Goal: Information Seeking & Learning: Learn about a topic

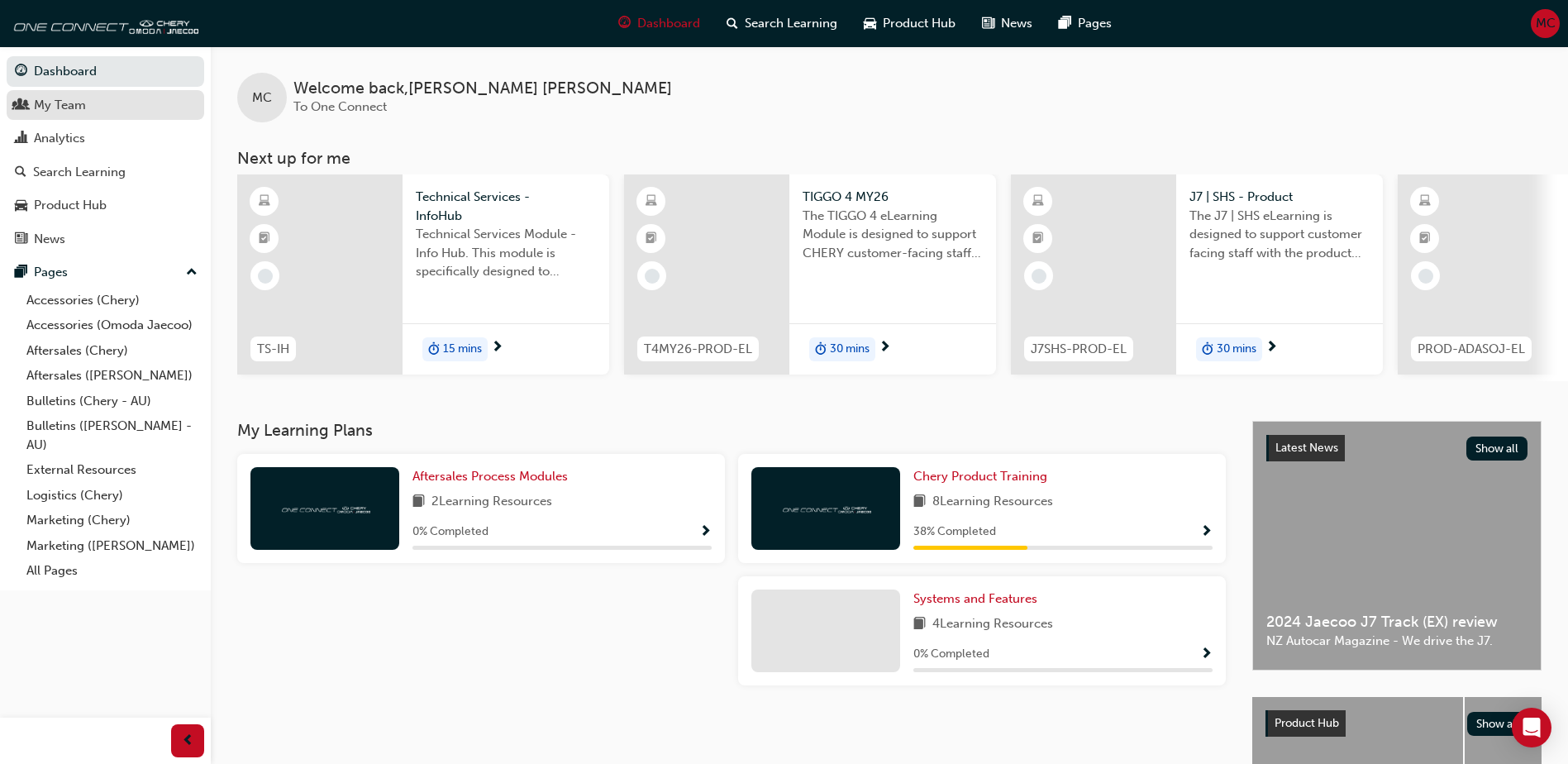
click at [58, 106] on div "My Team" at bounding box center [60, 106] width 52 height 19
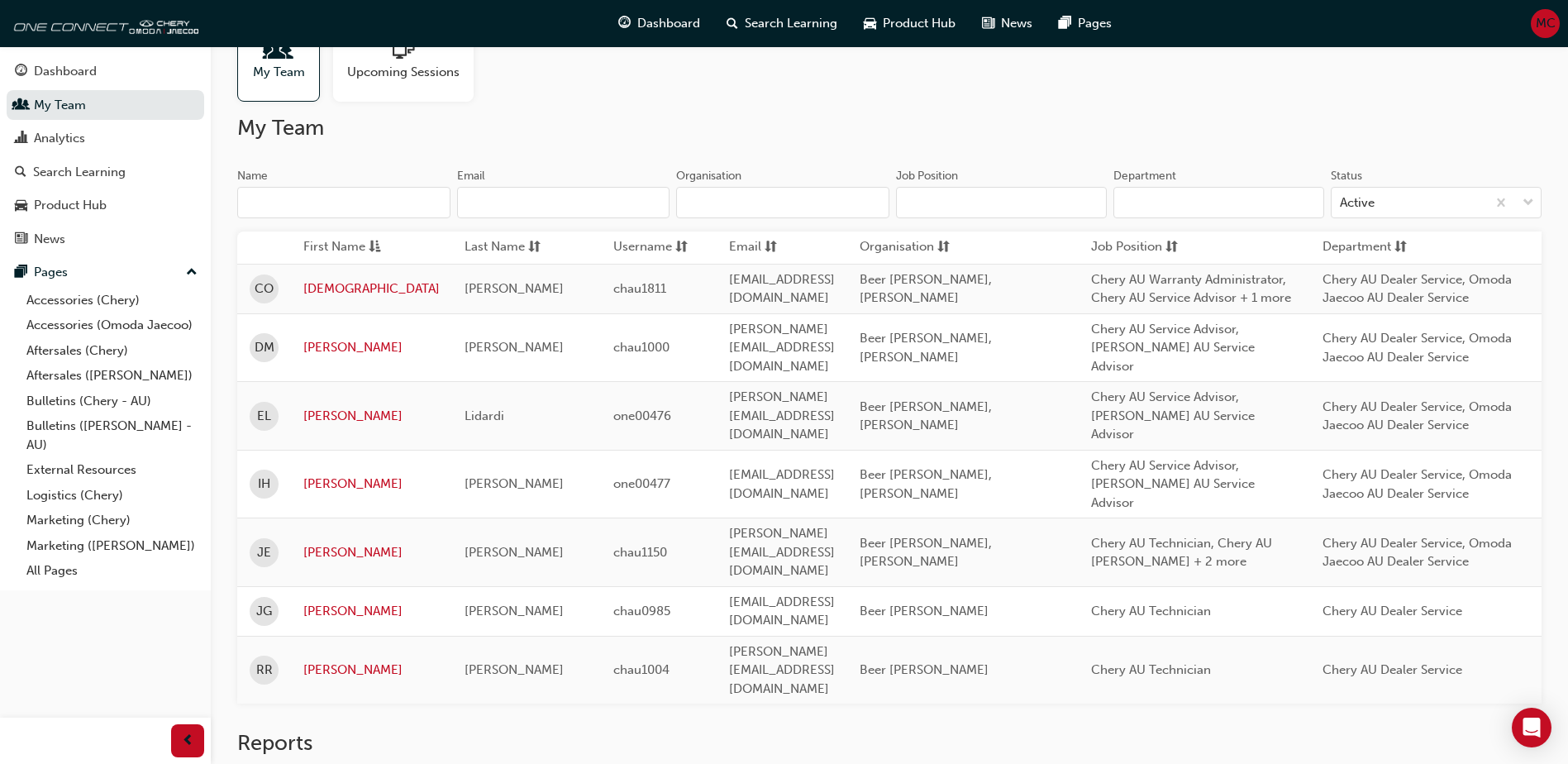
scroll to position [84, 0]
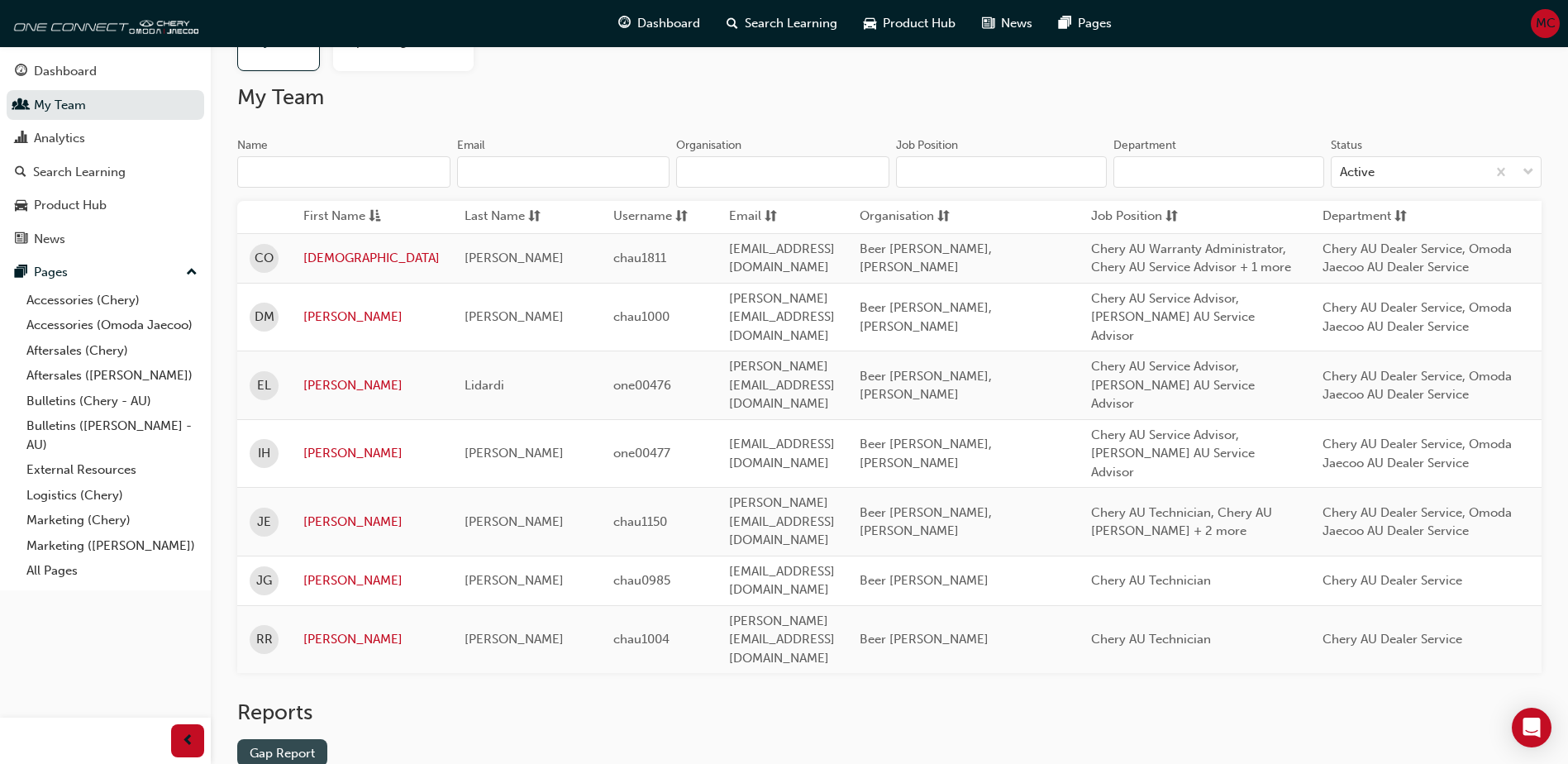
click at [298, 739] on link "Gap Report" at bounding box center [282, 753] width 90 height 28
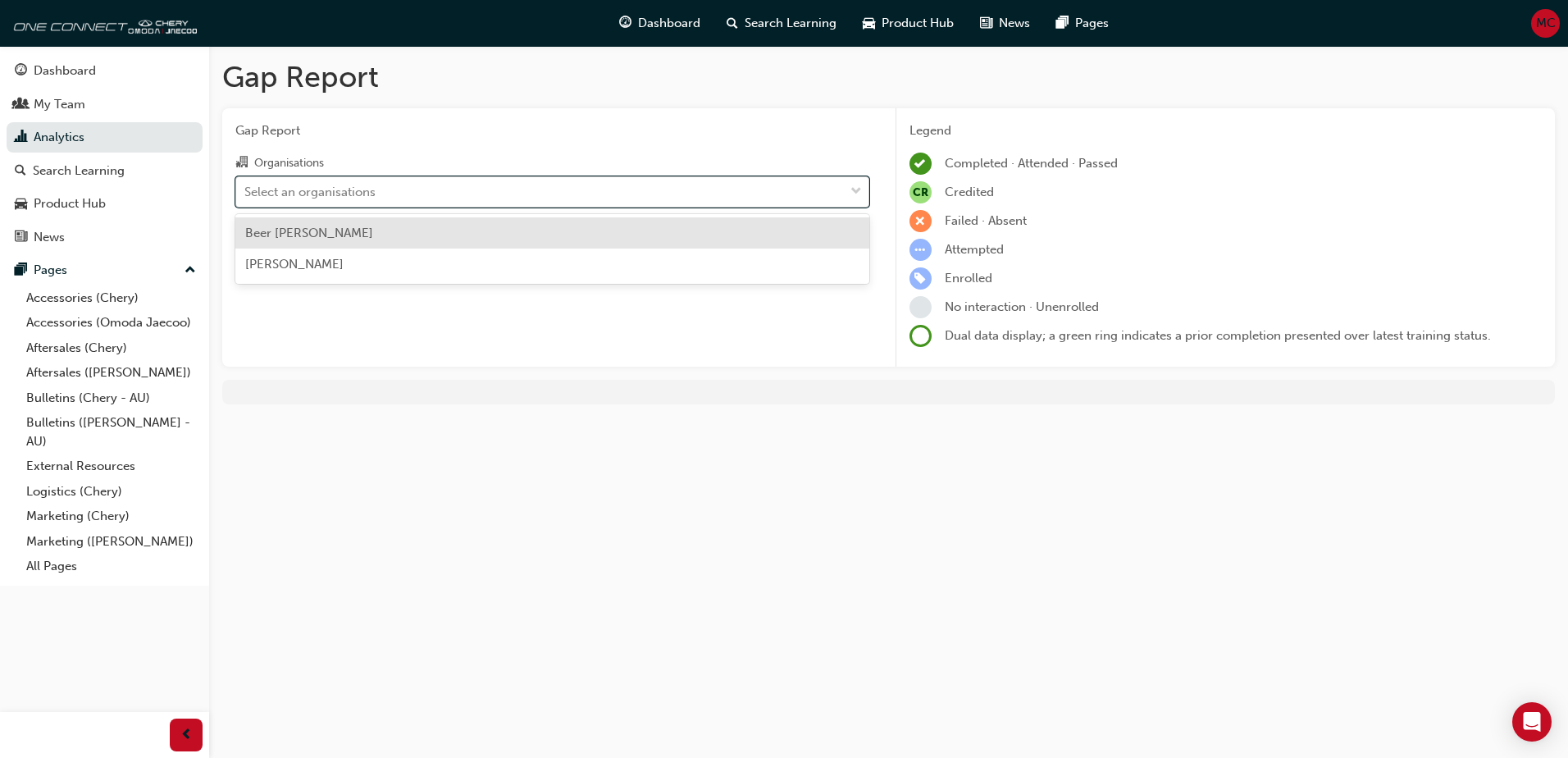
click at [861, 191] on span "down-icon" at bounding box center [856, 191] width 11 height 21
click at [246, 191] on input "Organisations option Beer Chery Seymour focused, 1 of 2. 2 results available. U…" at bounding box center [245, 191] width 2 height 14
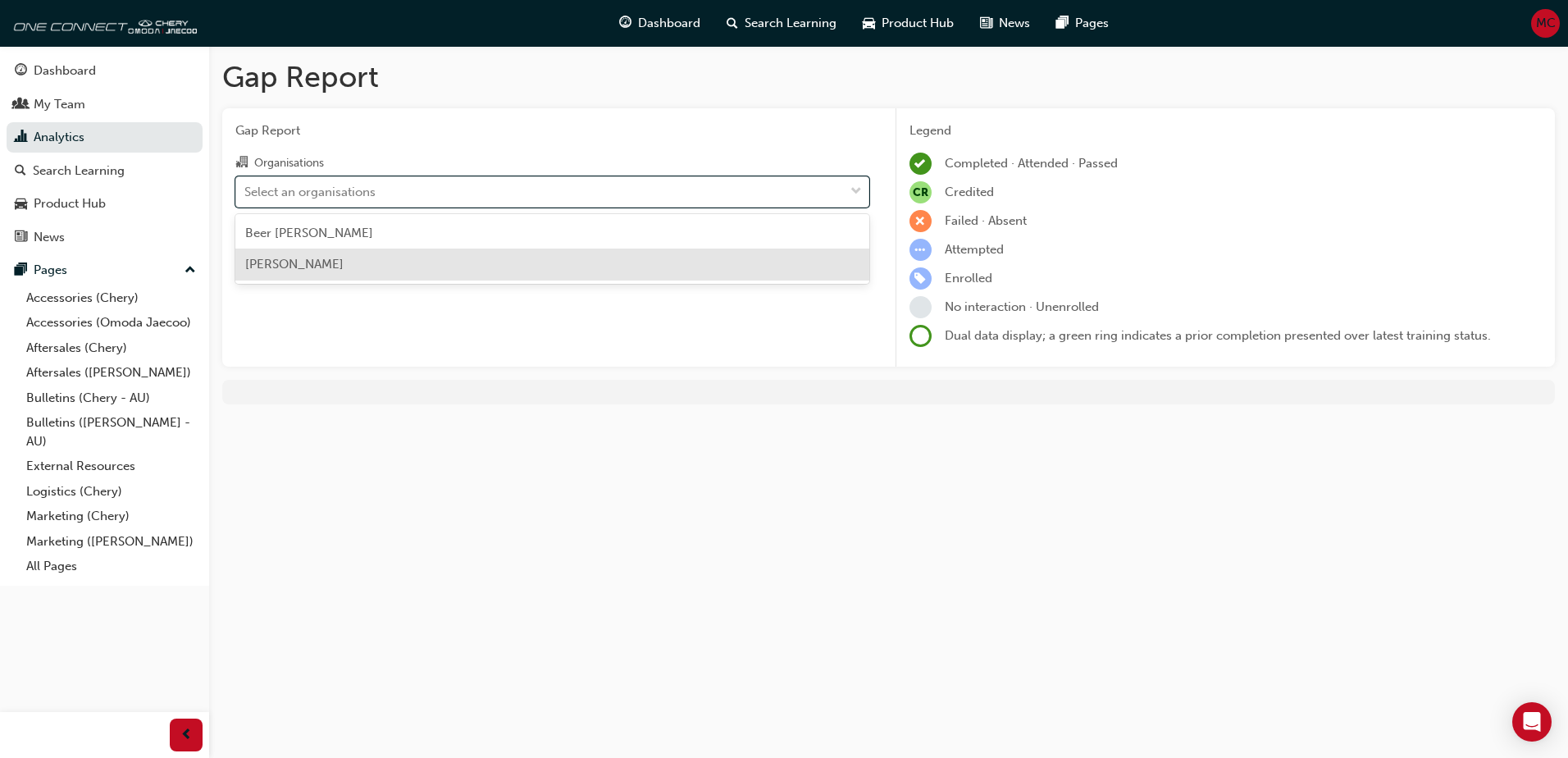
drag, startPoint x: 256, startPoint y: 263, endPoint x: 602, endPoint y: 325, distance: 351.5
click at [260, 263] on span "Omoda Jaecoo Seymour" at bounding box center [294, 264] width 99 height 15
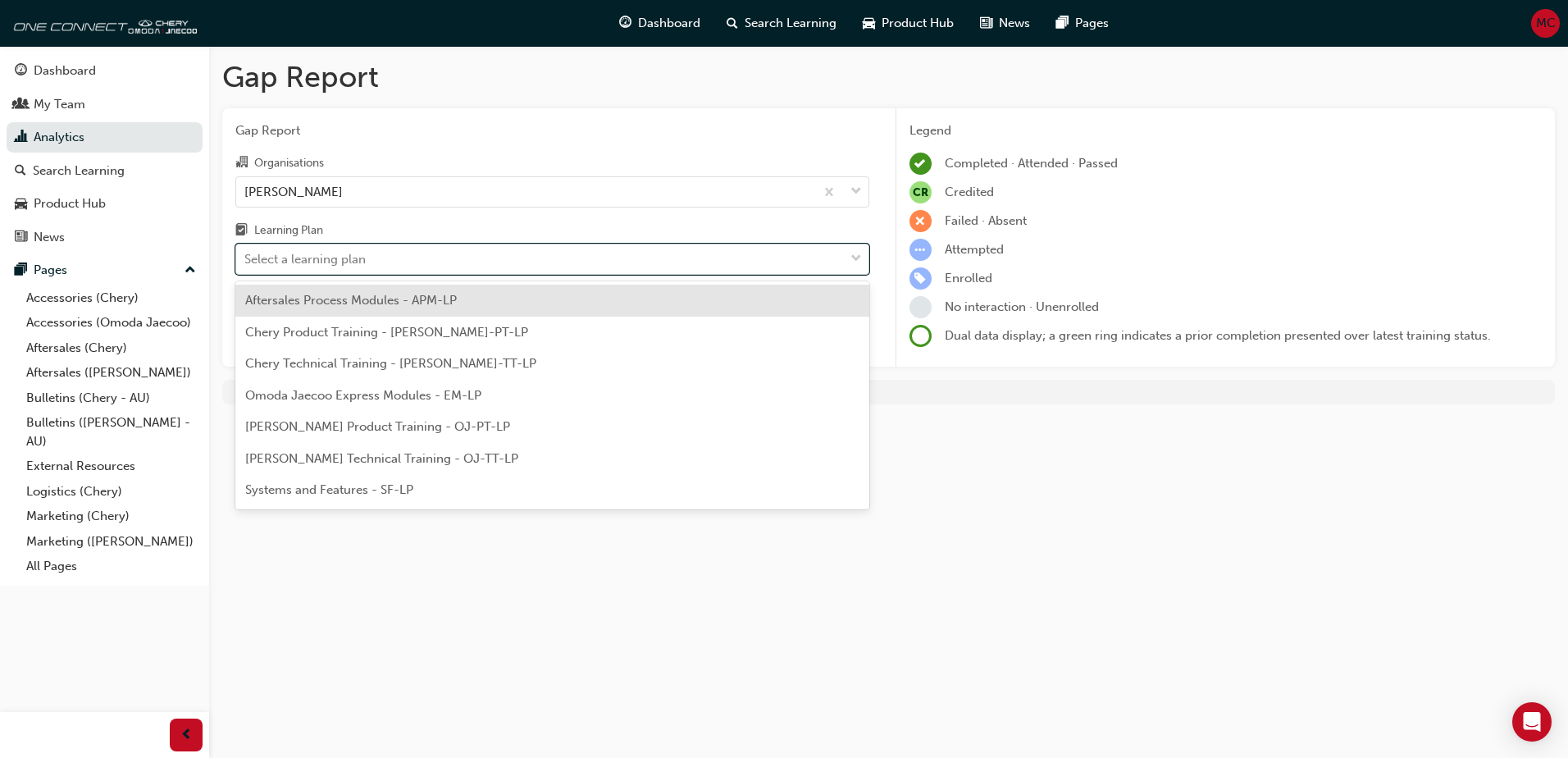
click at [861, 256] on span "down-icon" at bounding box center [856, 259] width 11 height 21
click at [246, 256] on input "Learning Plan option Aftersales Process Modules - APM-LP focused, 1 of 7. 7 res…" at bounding box center [245, 258] width 2 height 14
click at [334, 303] on span "Aftersales Process Modules - APM-LP" at bounding box center [351, 300] width 212 height 15
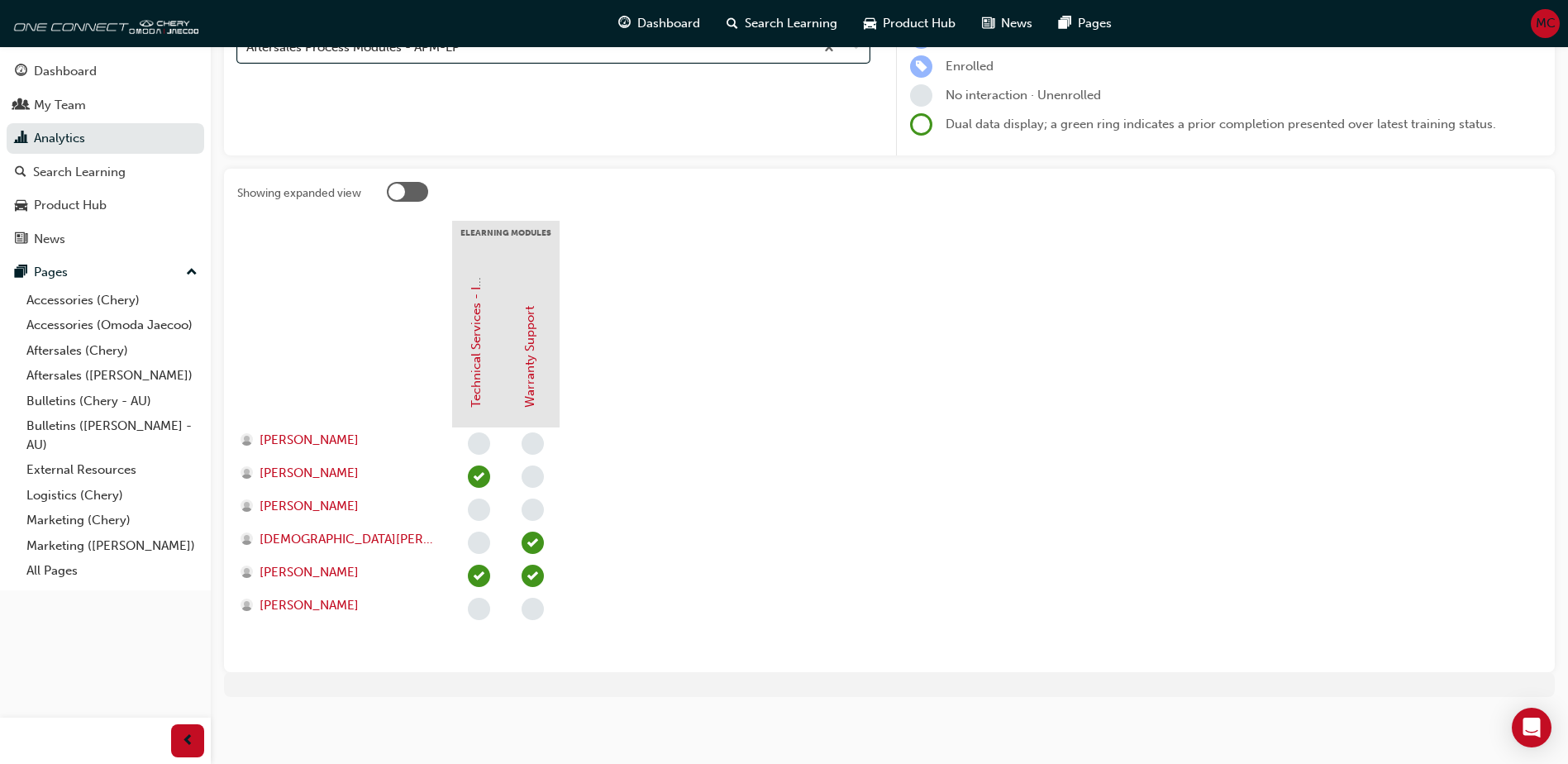
scroll to position [215, 0]
click at [477, 366] on link "Technical Services - InfoHub" at bounding box center [476, 324] width 15 height 164
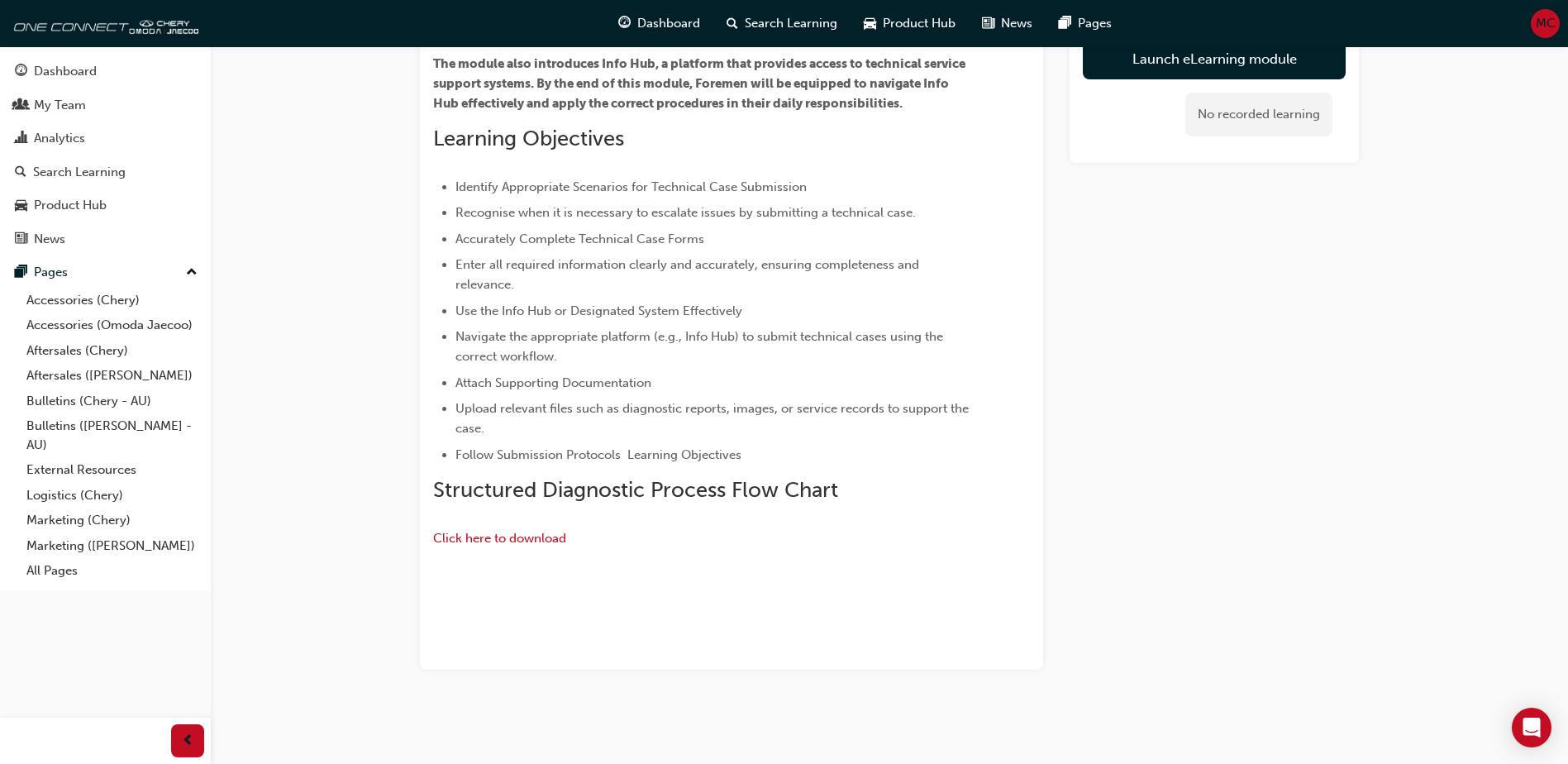
scroll to position [496, 0]
click at [485, 531] on span "Click here to download" at bounding box center [500, 538] width 133 height 15
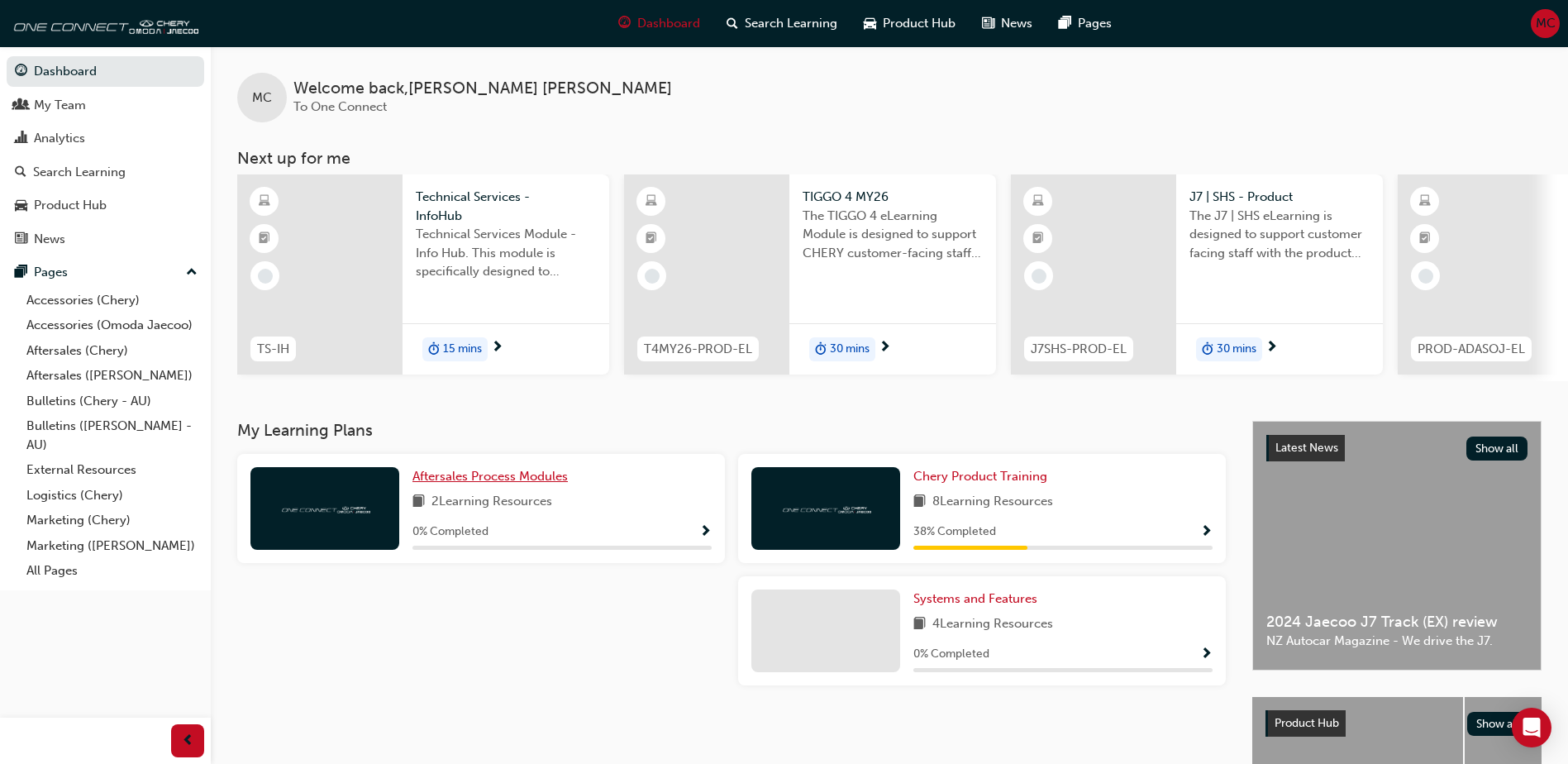
click at [450, 484] on span "Aftersales Process Modules" at bounding box center [490, 476] width 156 height 15
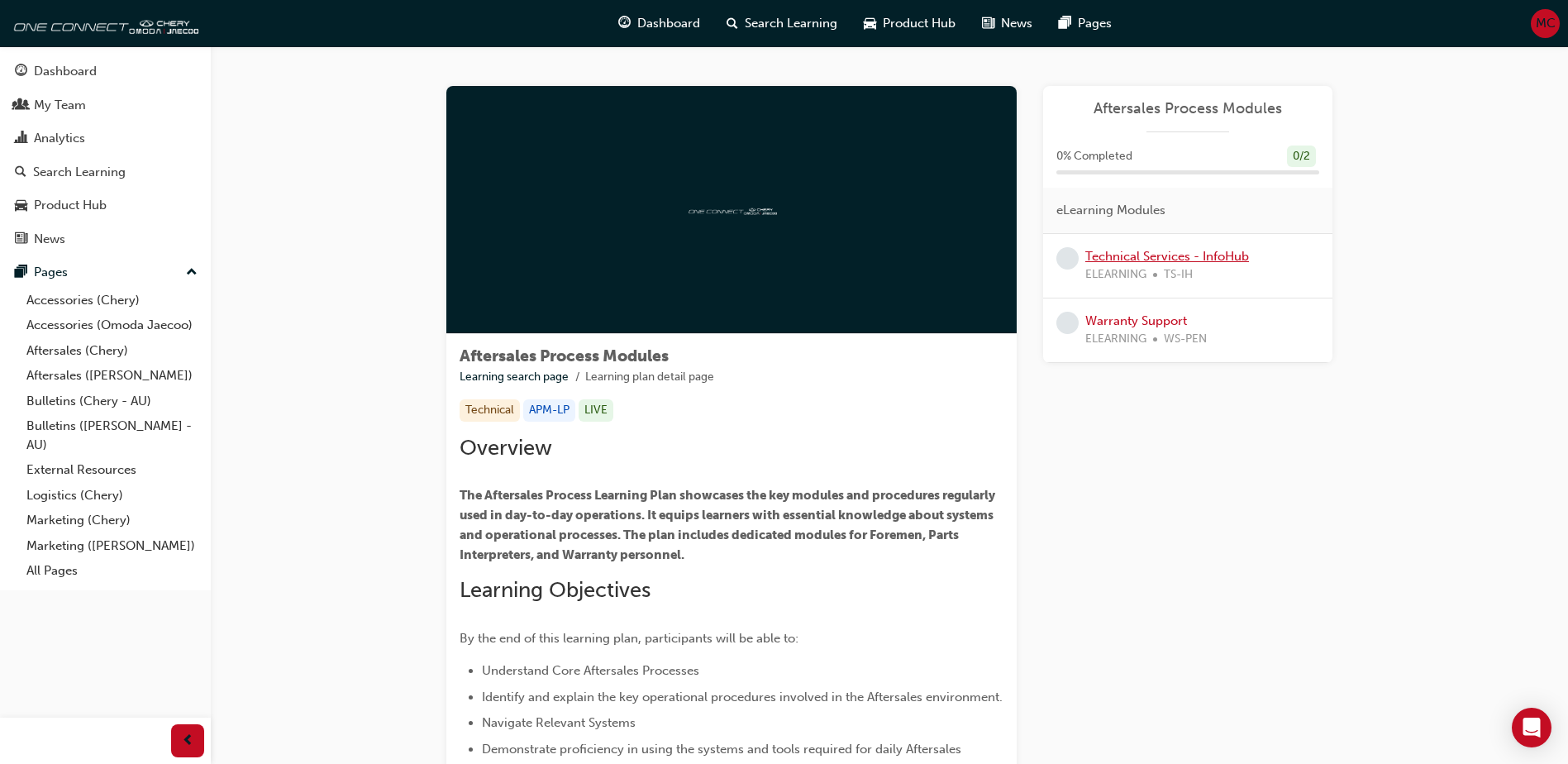
click at [1104, 255] on link "Technical Services - InfoHub" at bounding box center [1167, 256] width 163 height 15
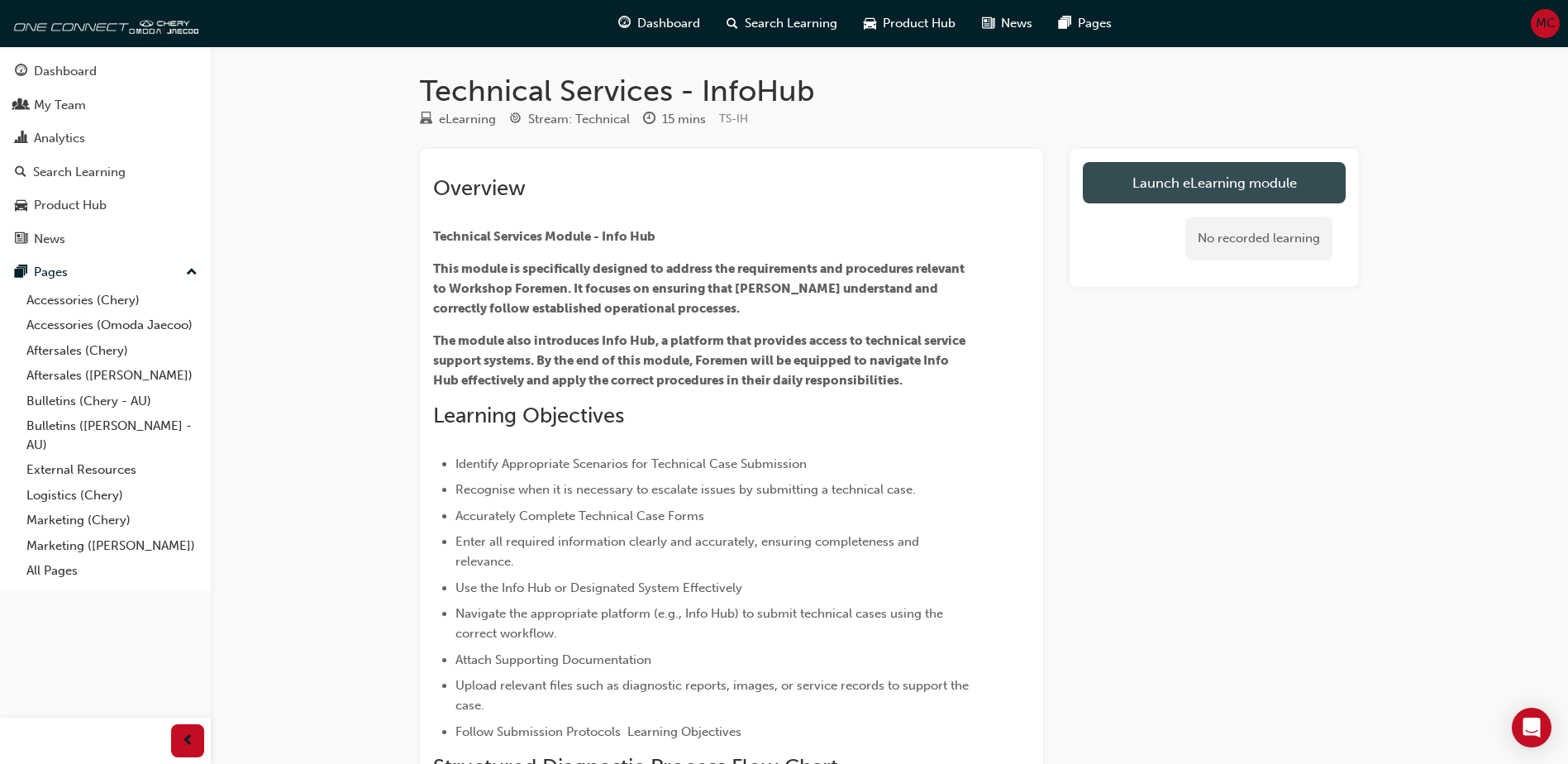
click at [1184, 189] on link "Launch eLearning module" at bounding box center [1214, 183] width 263 height 42
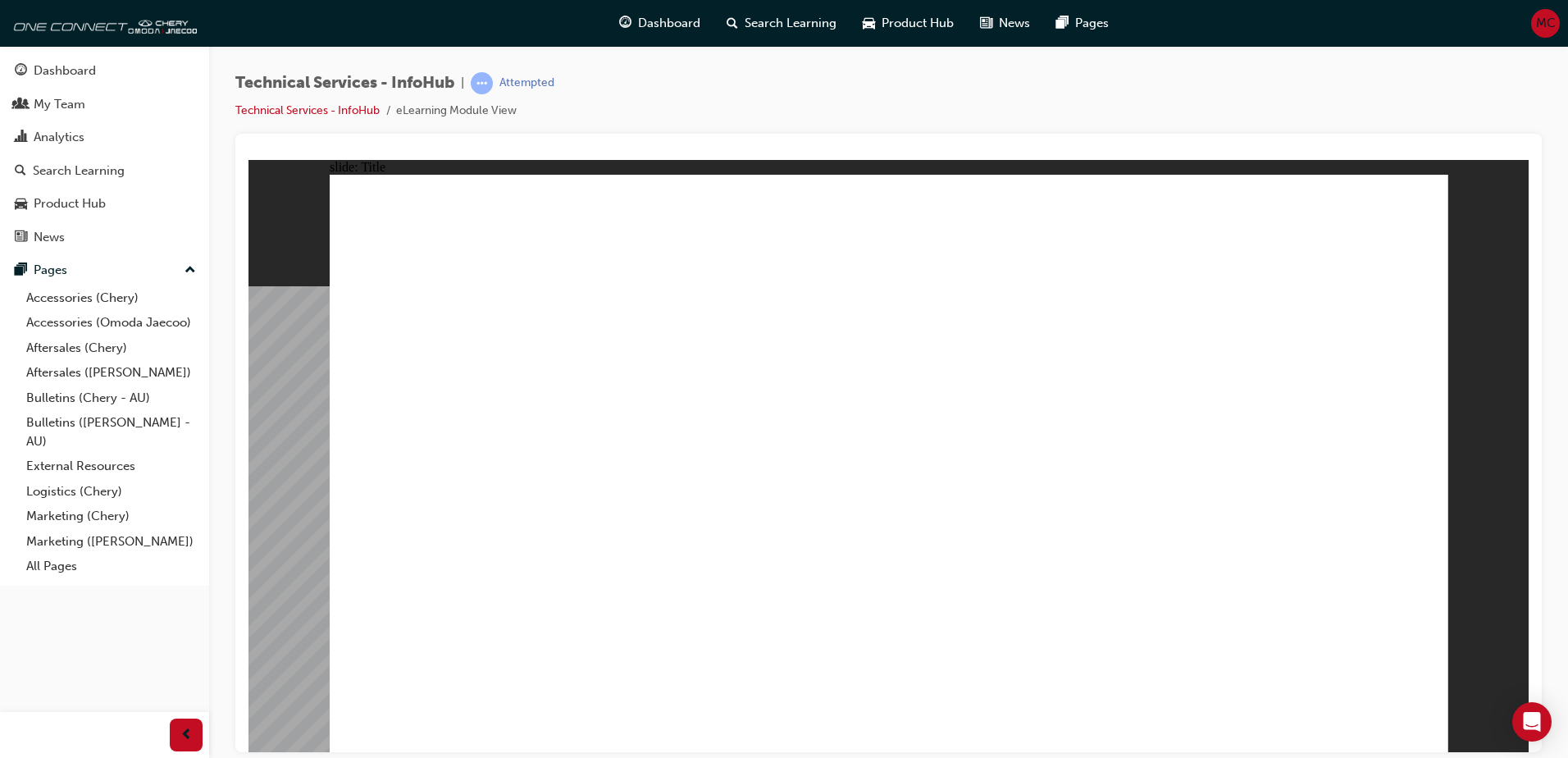
drag, startPoint x: 1135, startPoint y: 407, endPoint x: 1137, endPoint y: 543, distance: 136.0
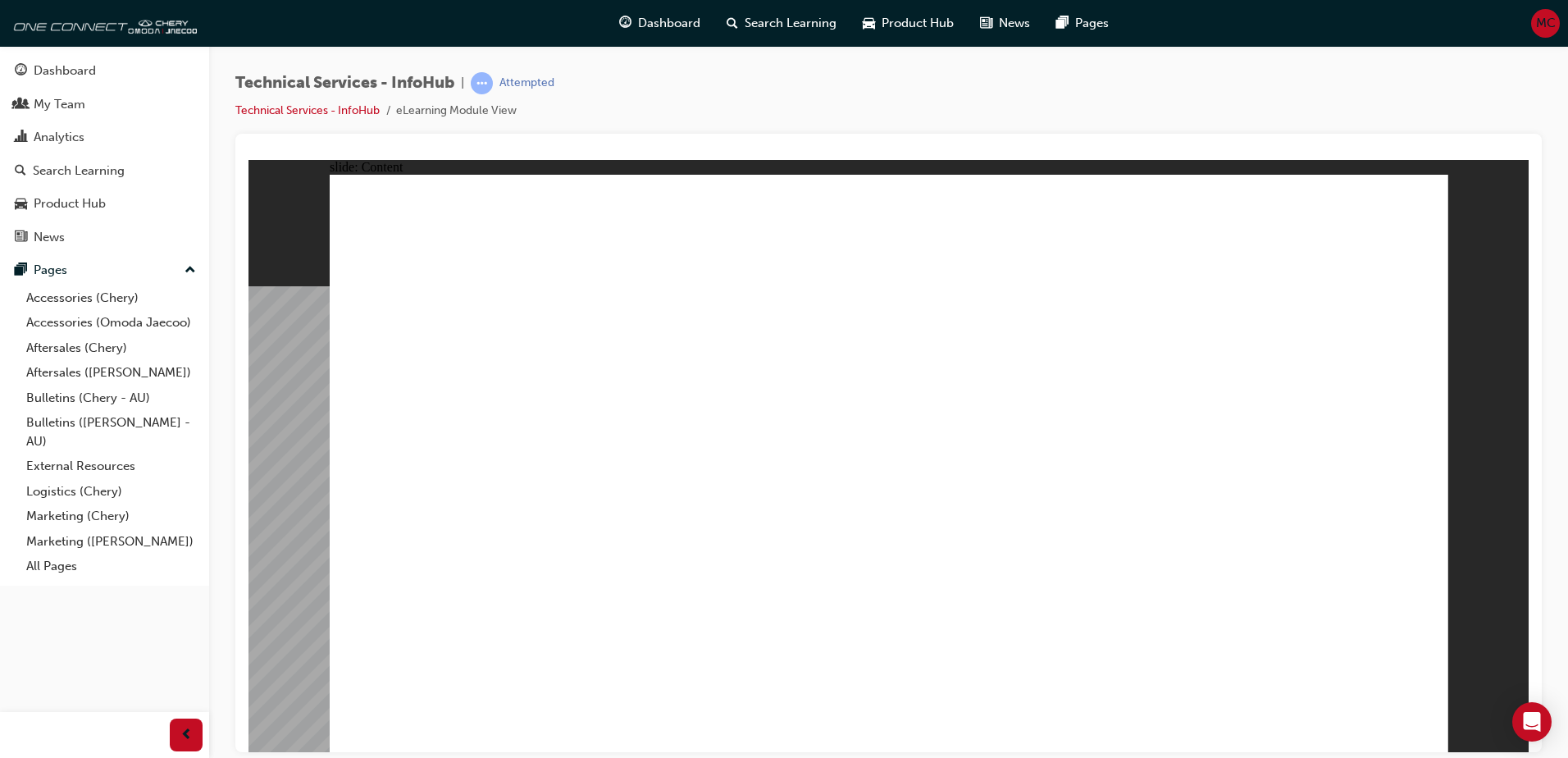
drag, startPoint x: 457, startPoint y: 640, endPoint x: 533, endPoint y: 546, distance: 120.9
drag, startPoint x: 461, startPoint y: 639, endPoint x: 863, endPoint y: 415, distance: 460.2
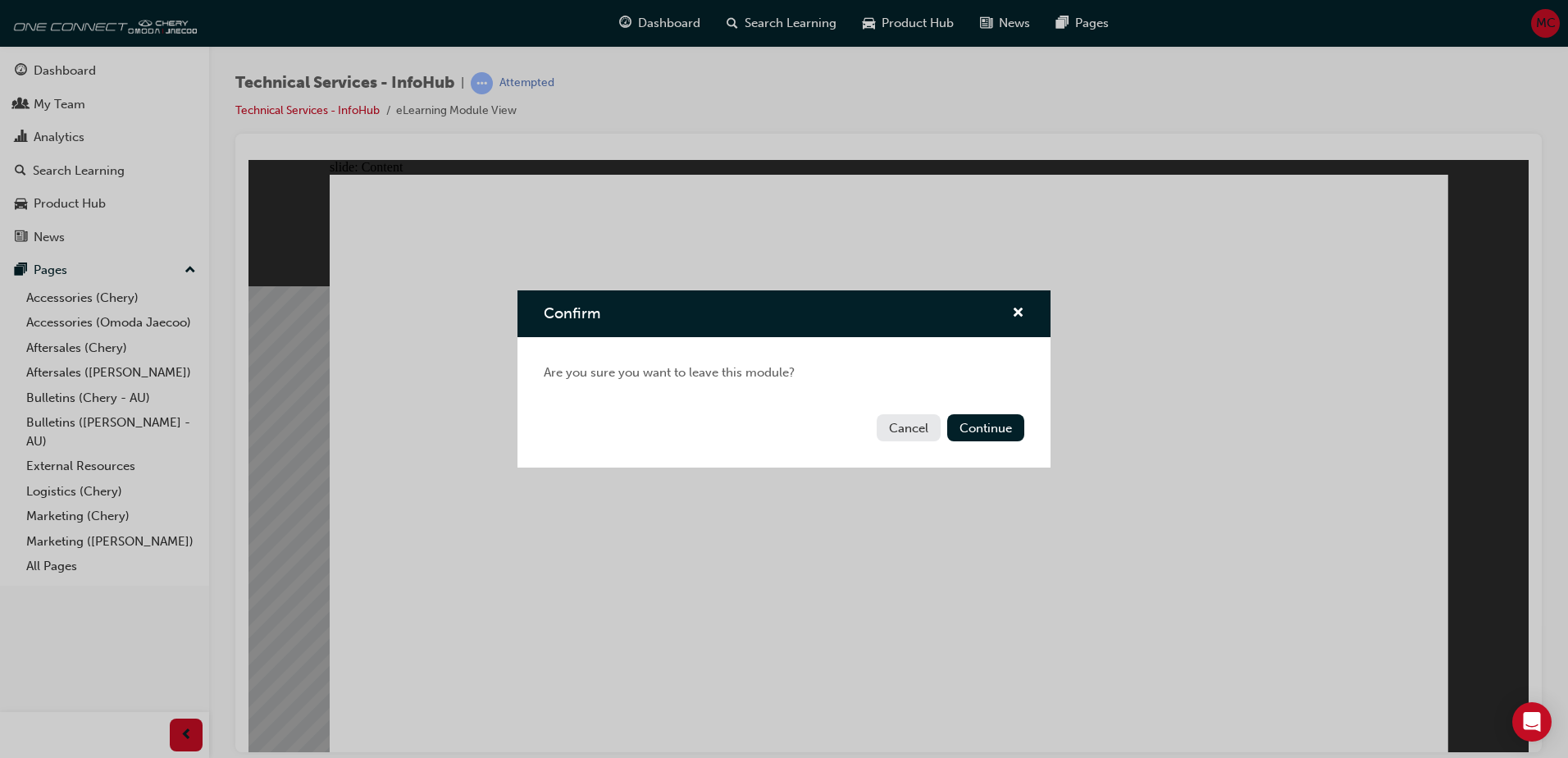
click at [909, 428] on button "Cancel" at bounding box center [909, 428] width 64 height 27
click at [1014, 310] on span "cross-icon" at bounding box center [1018, 313] width 12 height 15
click at [891, 423] on button "Cancel" at bounding box center [909, 428] width 64 height 27
click at [571, 318] on span "Confirm" at bounding box center [572, 313] width 57 height 18
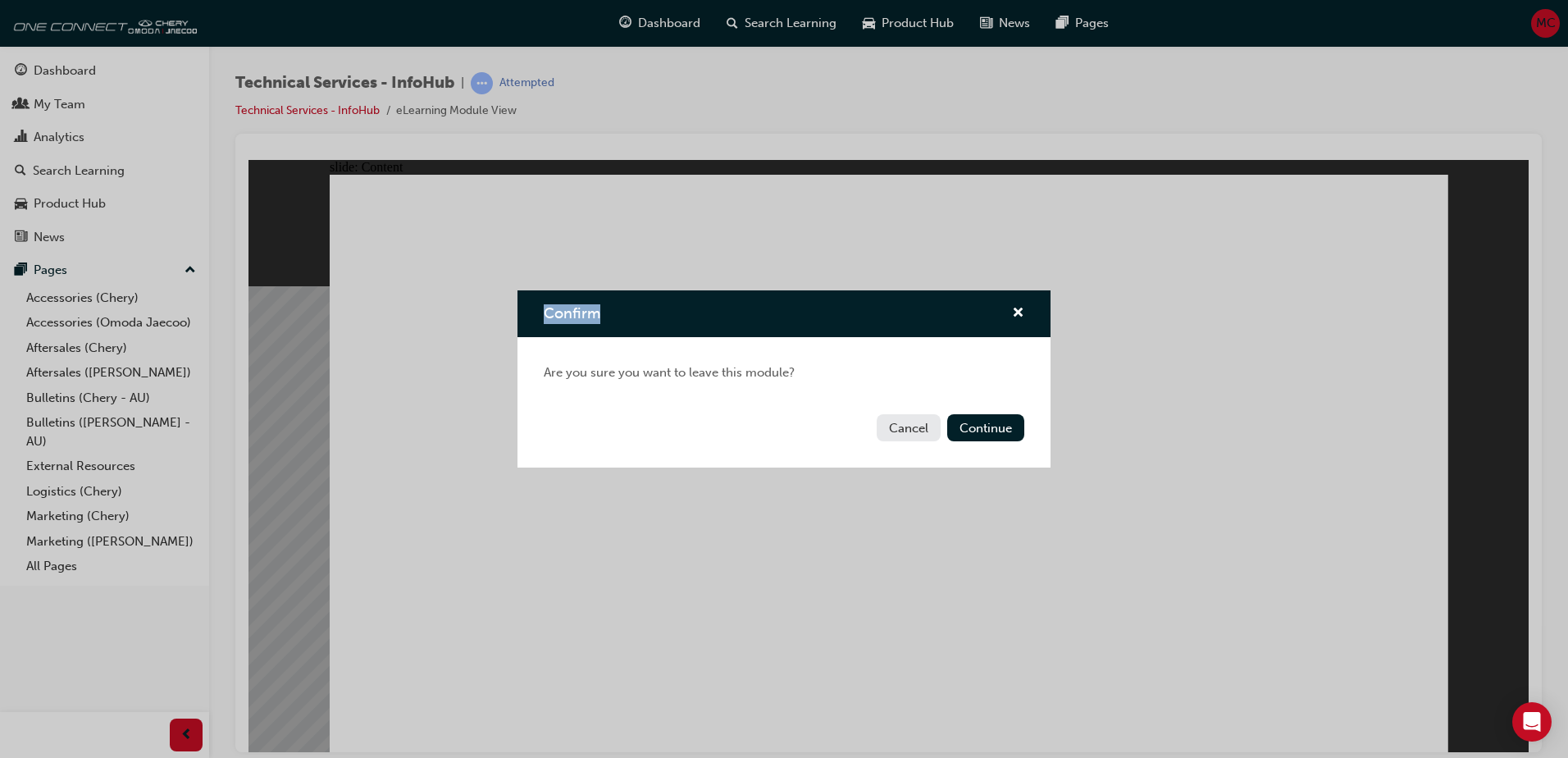
click at [571, 318] on span "Confirm" at bounding box center [572, 313] width 57 height 18
drag, startPoint x: 571, startPoint y: 318, endPoint x: 546, endPoint y: 314, distance: 25.3
click at [546, 314] on span "Confirm" at bounding box center [572, 313] width 57 height 18
click at [968, 436] on button "Continue" at bounding box center [986, 428] width 77 height 27
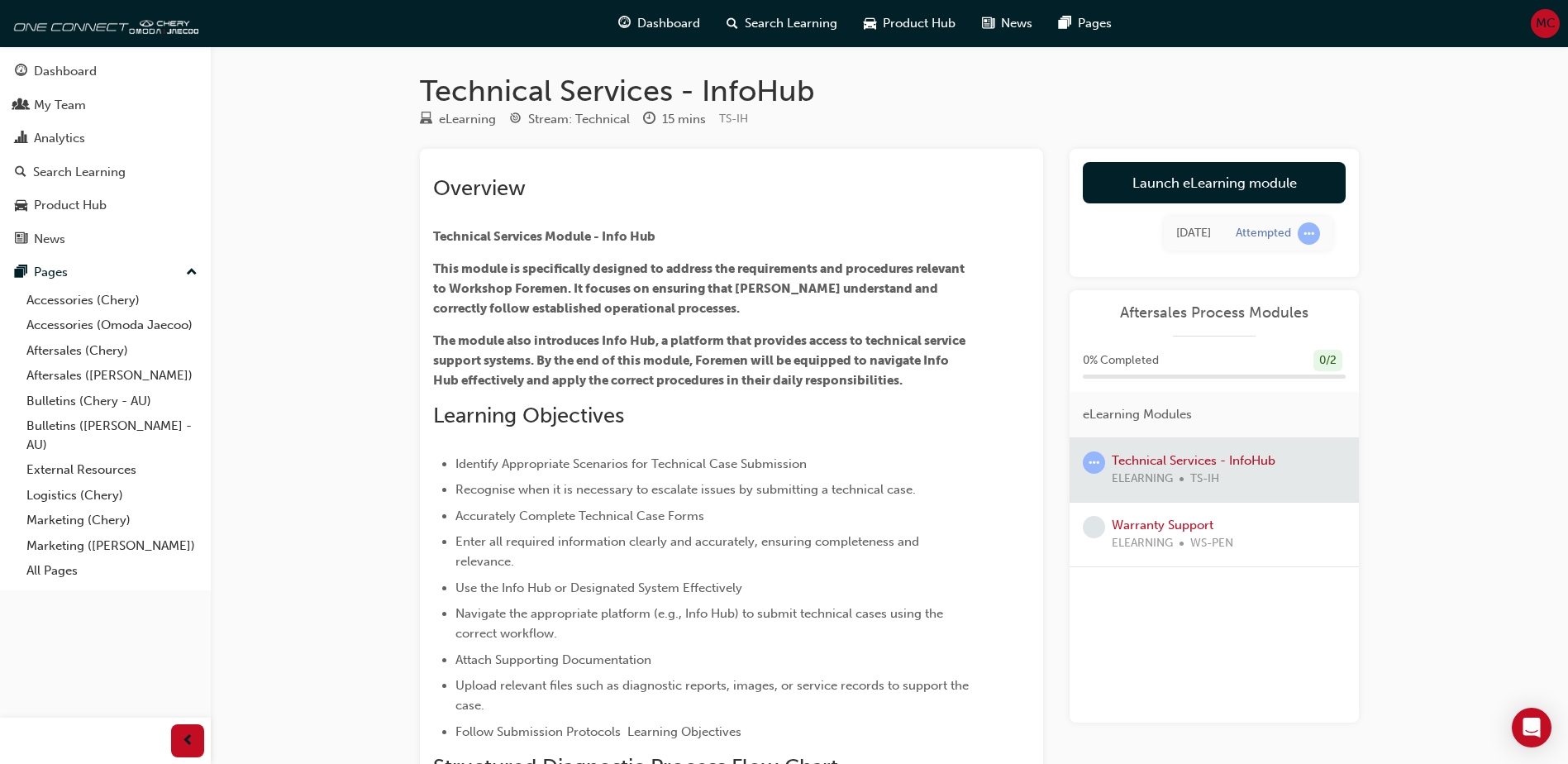
click at [1098, 524] on span "learningRecordVerb_NONE-icon" at bounding box center [1094, 527] width 22 height 22
click at [1122, 526] on link "Warranty Support" at bounding box center [1162, 524] width 102 height 15
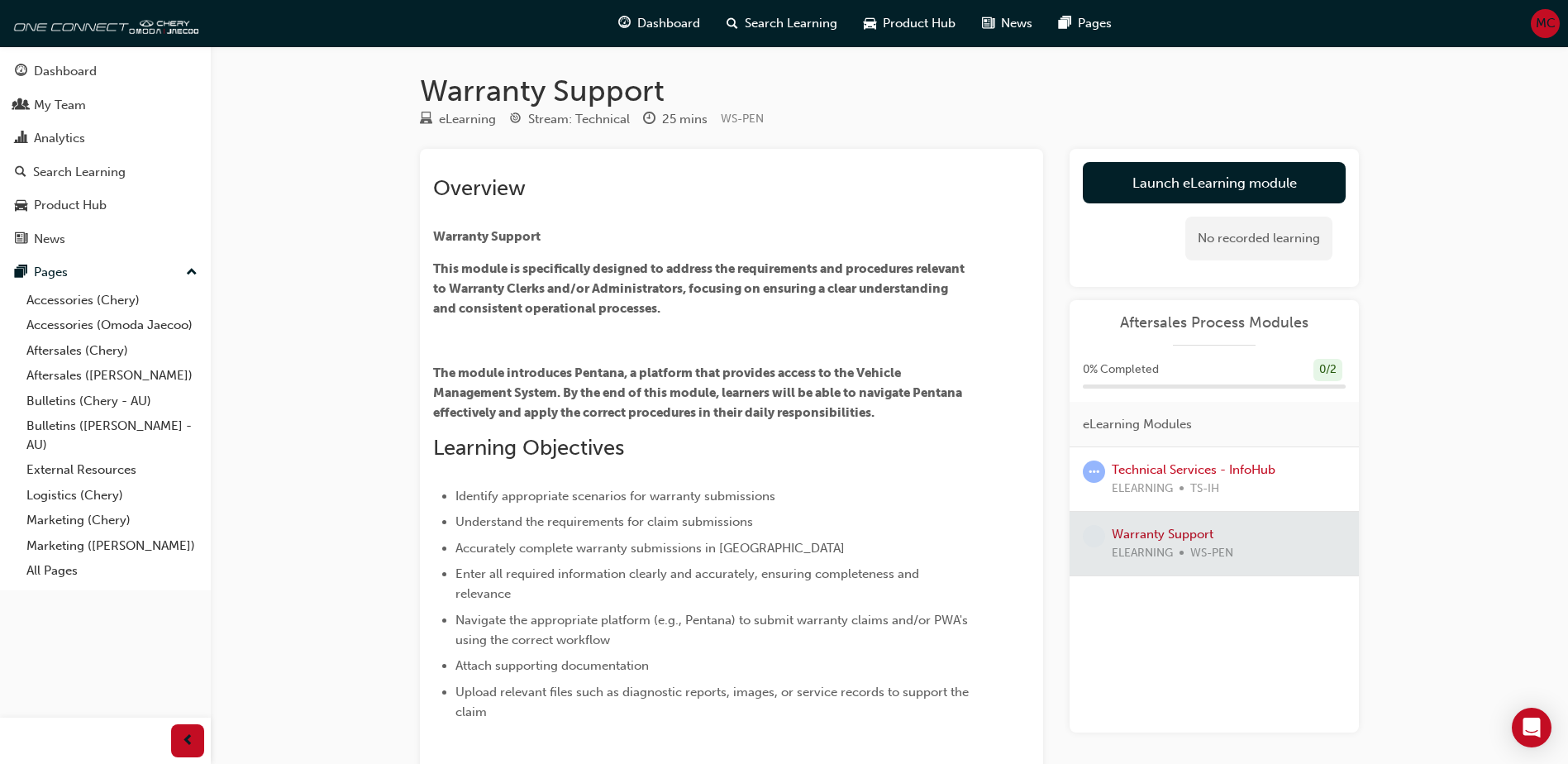
click at [1159, 535] on div at bounding box center [1214, 544] width 289 height 64
click at [1170, 536] on div at bounding box center [1214, 544] width 289 height 64
click at [1212, 553] on div at bounding box center [1214, 544] width 289 height 64
click at [1123, 185] on link "Launch eLearning module" at bounding box center [1214, 183] width 263 height 42
